Goal: Navigation & Orientation: Find specific page/section

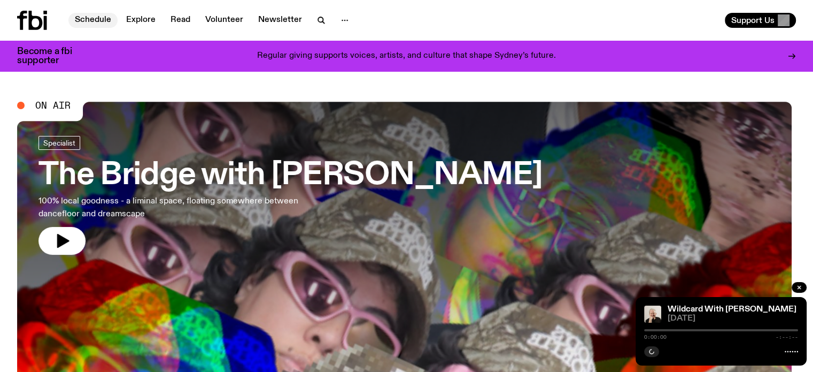
click at [88, 18] on link "Schedule" at bounding box center [92, 20] width 49 height 15
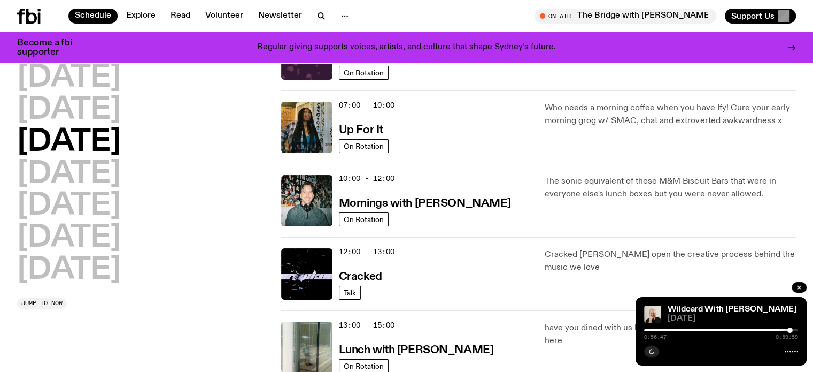
scroll to position [105, 0]
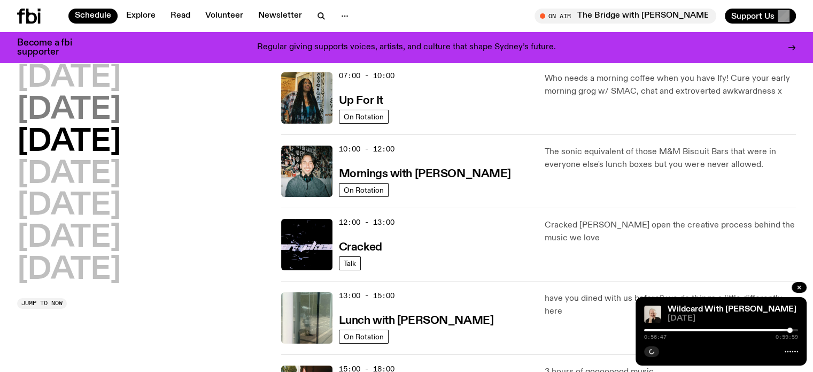
click at [92, 111] on h2 "[DATE]" at bounding box center [69, 110] width 104 height 30
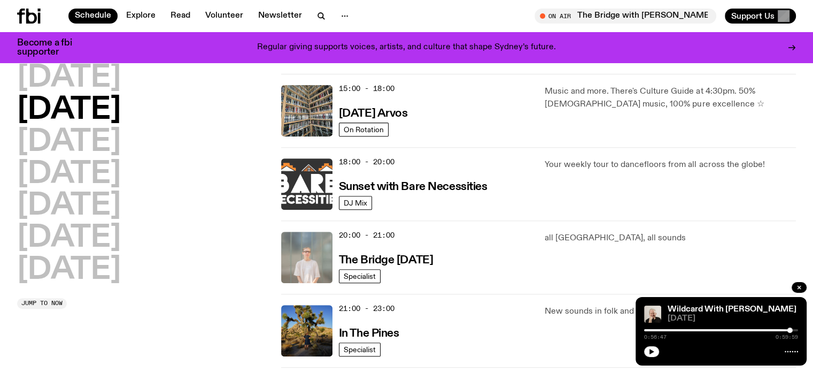
scroll to position [404, 0]
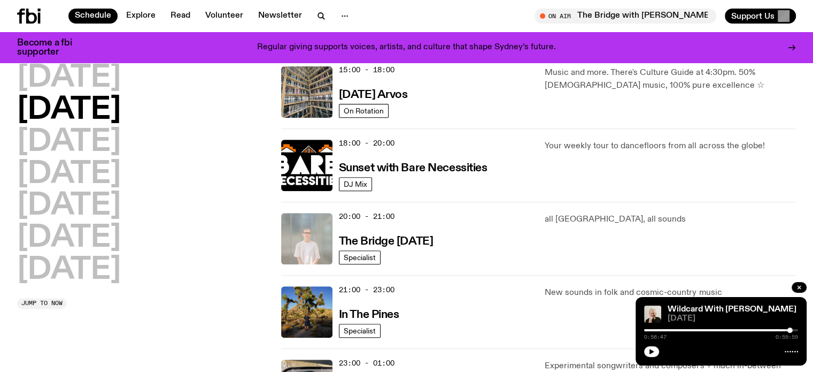
click at [306, 239] on img at bounding box center [306, 238] width 51 height 51
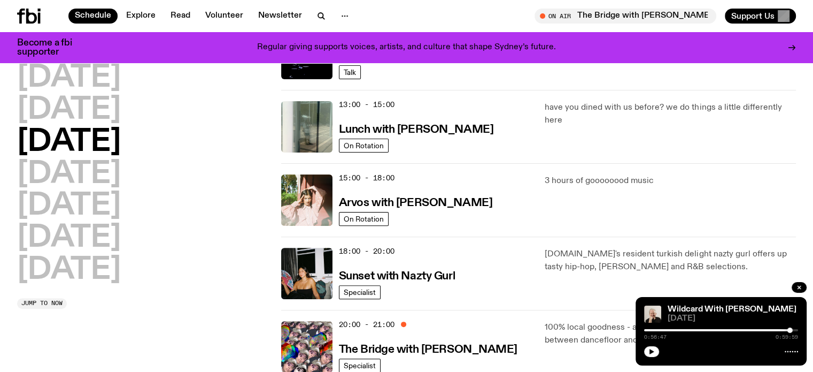
scroll to position [289, 0]
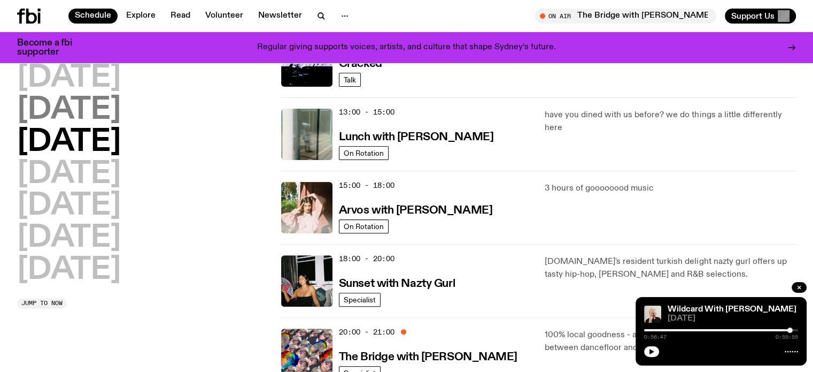
click at [121, 117] on h2 "[DATE]" at bounding box center [69, 110] width 104 height 30
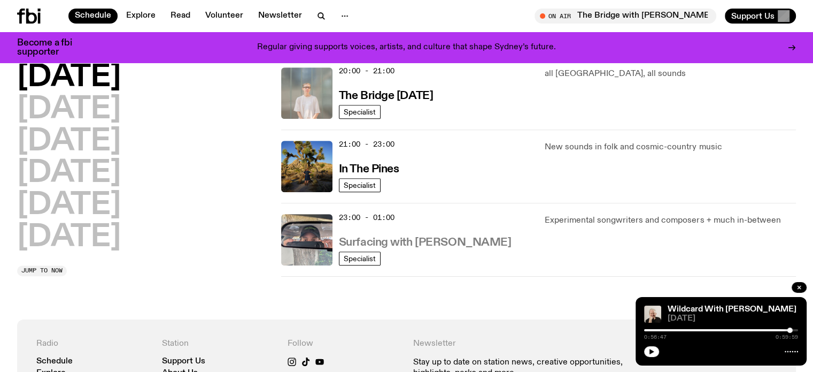
scroll to position [565, 0]
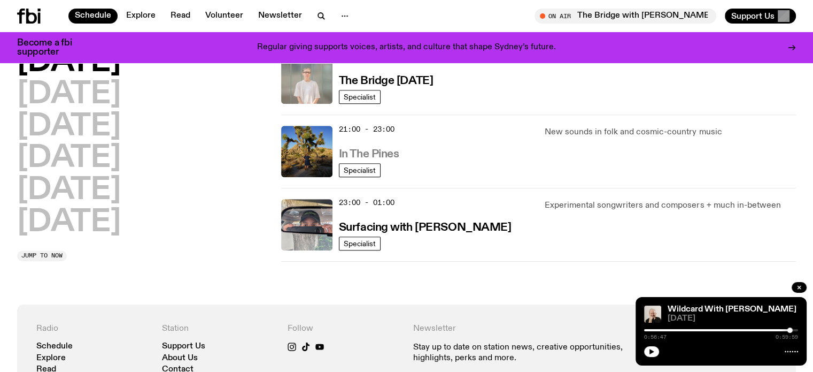
click at [360, 153] on h3 "In The Pines" at bounding box center [369, 154] width 60 height 11
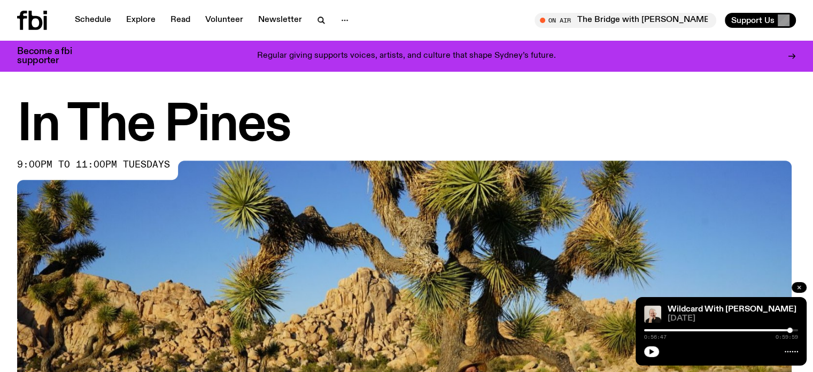
click at [799, 287] on icon "button" at bounding box center [799, 287] width 3 height 3
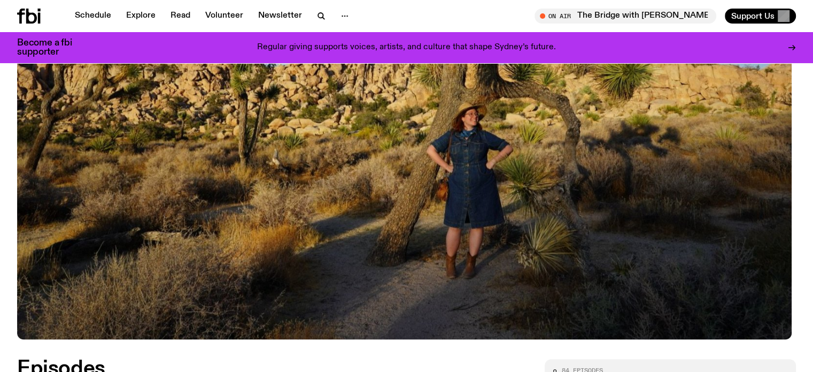
scroll to position [370, 0]
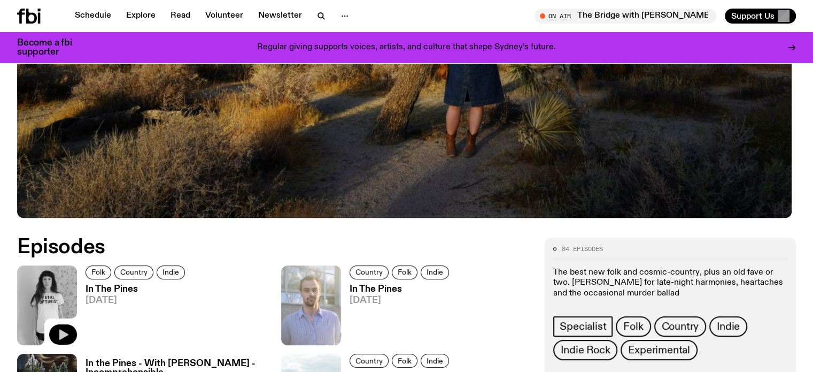
click at [66, 331] on icon "button" at bounding box center [63, 334] width 9 height 11
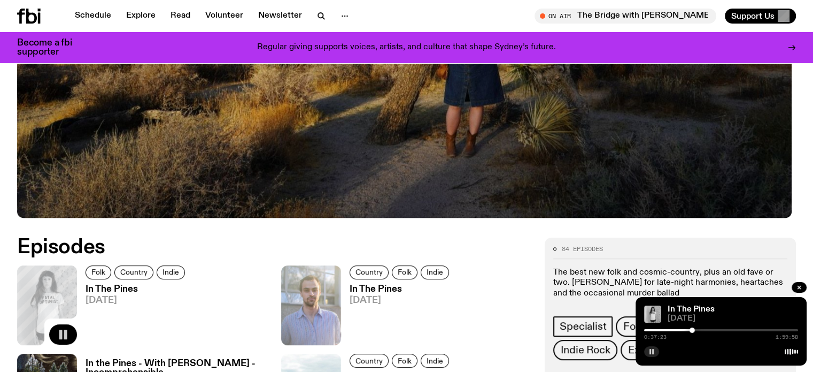
click at [652, 351] on rect "button" at bounding box center [653, 351] width 2 height 5
